Goal: Task Accomplishment & Management: Manage account settings

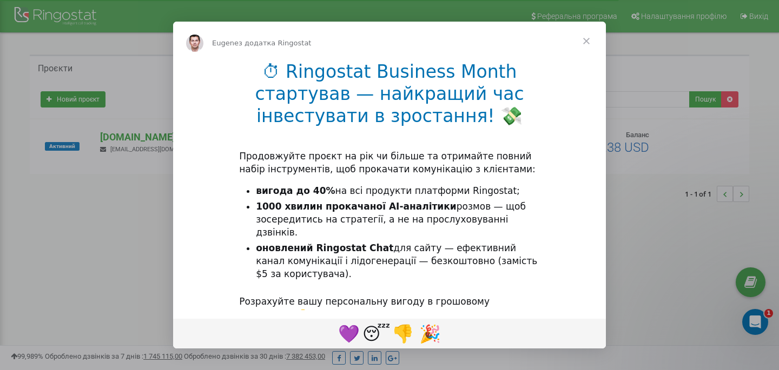
click at [589, 39] on span "Закрити" at bounding box center [586, 41] width 39 height 39
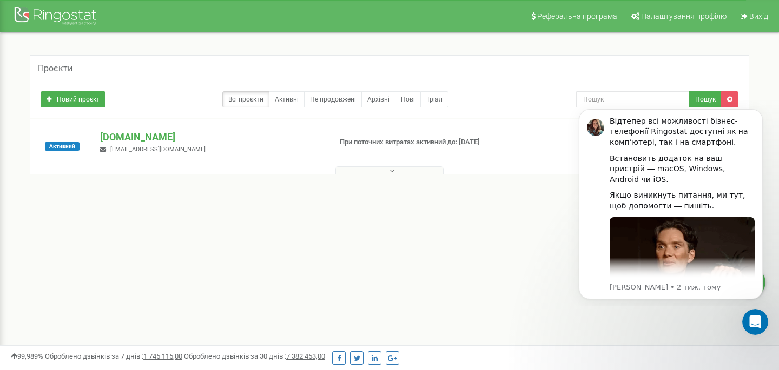
click at [394, 258] on div "Реферальна програма Налаштування профілю Вихід Проєкти Новий проєкт Всі проєкти…" at bounding box center [389, 324] width 779 height 649
click at [300, 101] on link "Активні" at bounding box center [287, 99] width 36 height 16
click at [388, 172] on button at bounding box center [389, 171] width 108 height 8
